Goal: Find specific page/section: Find specific page/section

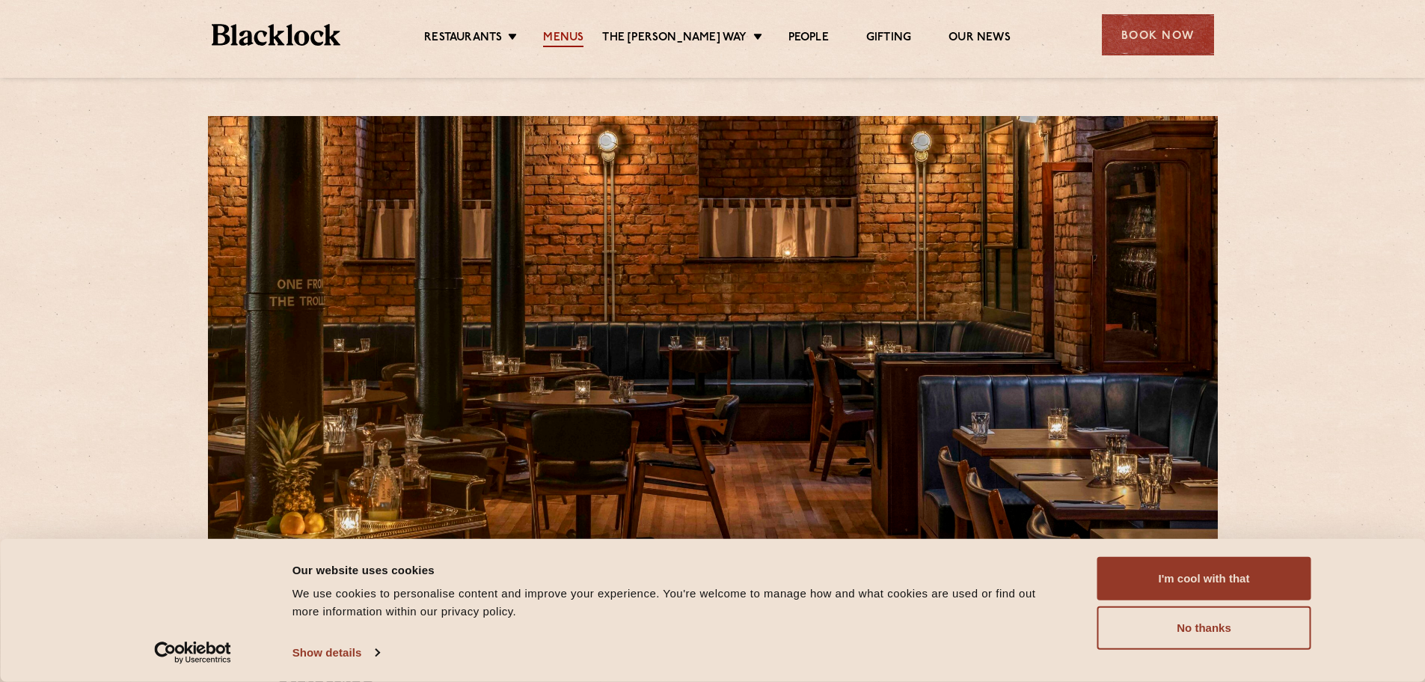
click at [582, 43] on link "Menus" at bounding box center [563, 39] width 40 height 16
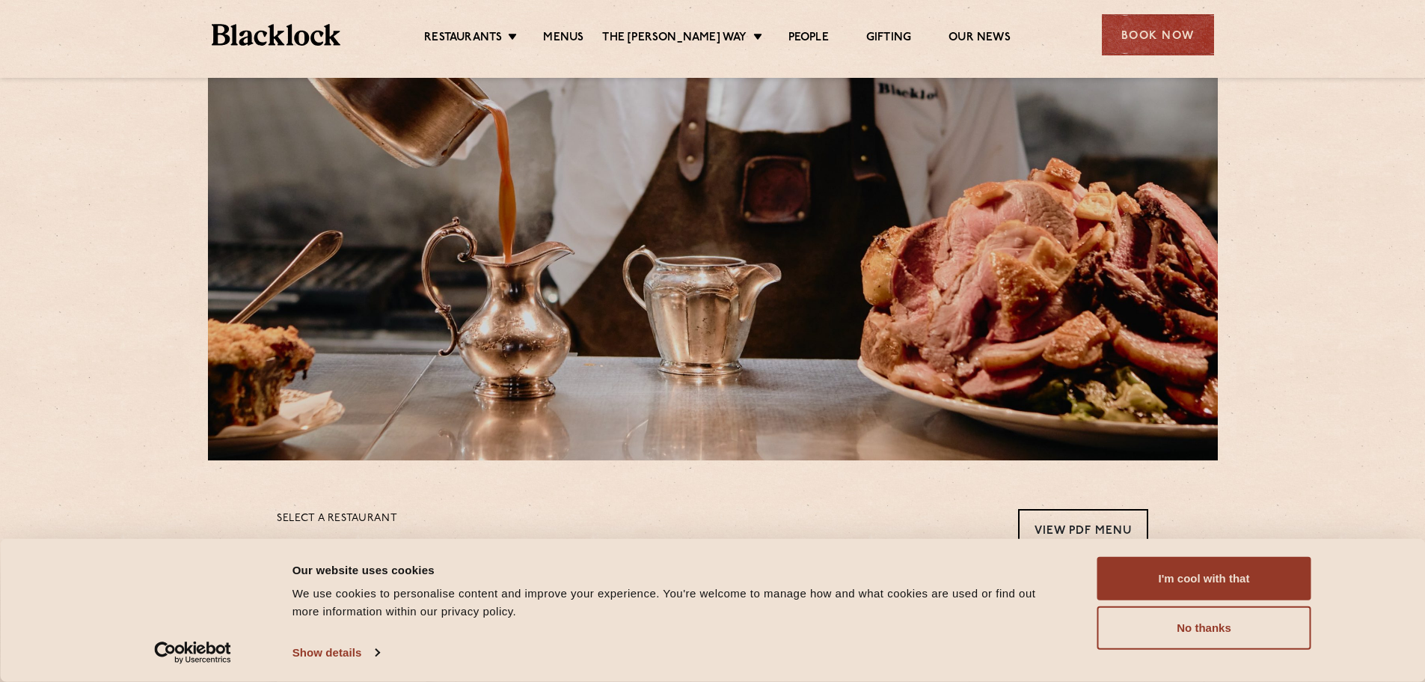
scroll to position [299, 0]
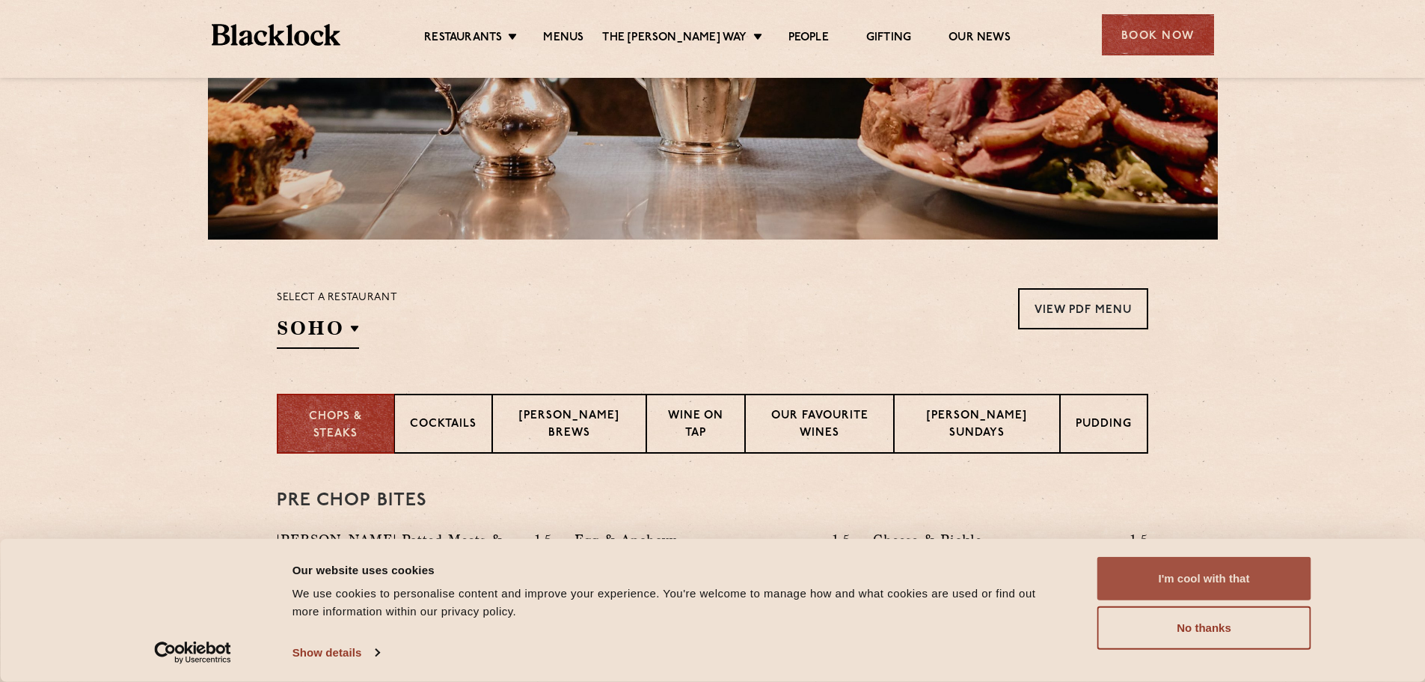
click at [1152, 595] on button "I'm cool with that" at bounding box center [1205, 578] width 214 height 43
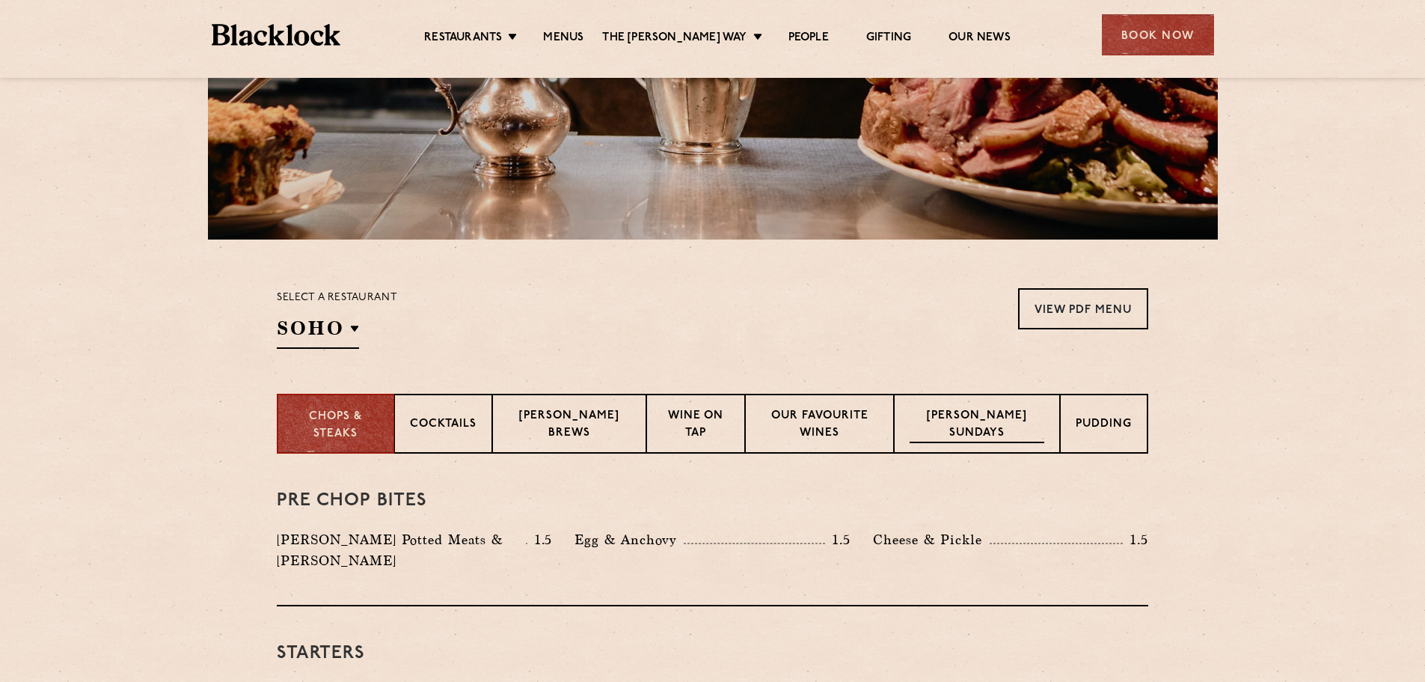
click at [981, 440] on p "[PERSON_NAME] Sundays" at bounding box center [977, 425] width 135 height 35
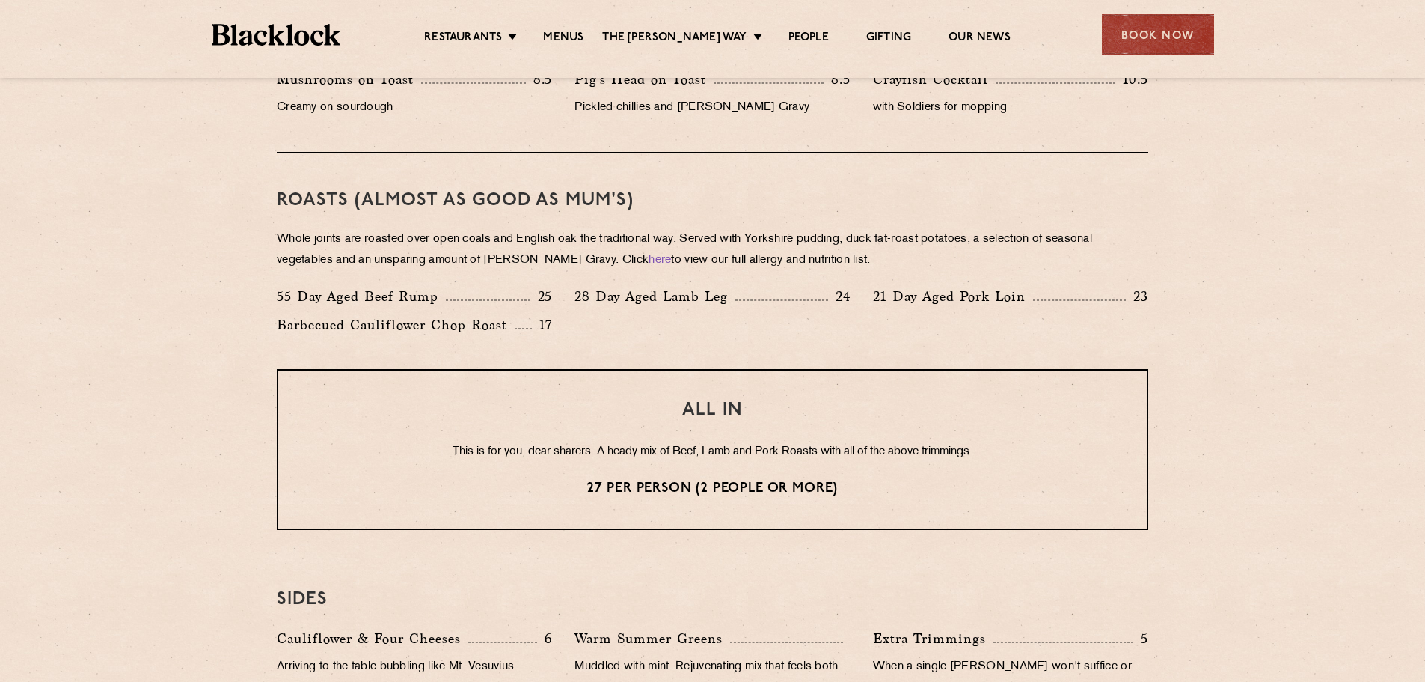
scroll to position [1201, 0]
